Goal: Find specific page/section: Find specific page/section

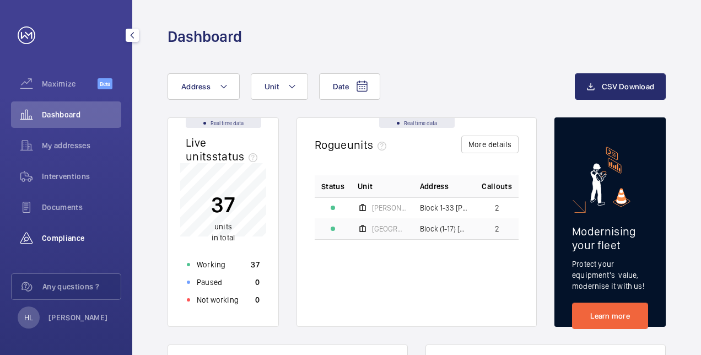
click at [82, 237] on span "Compliance" at bounding box center [81, 238] width 79 height 11
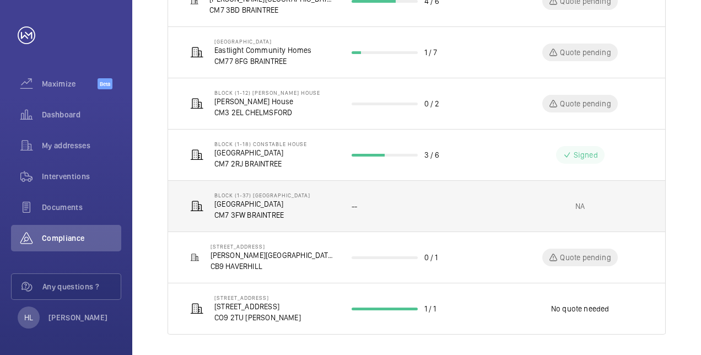
scroll to position [293, 0]
